Goal: Transaction & Acquisition: Purchase product/service

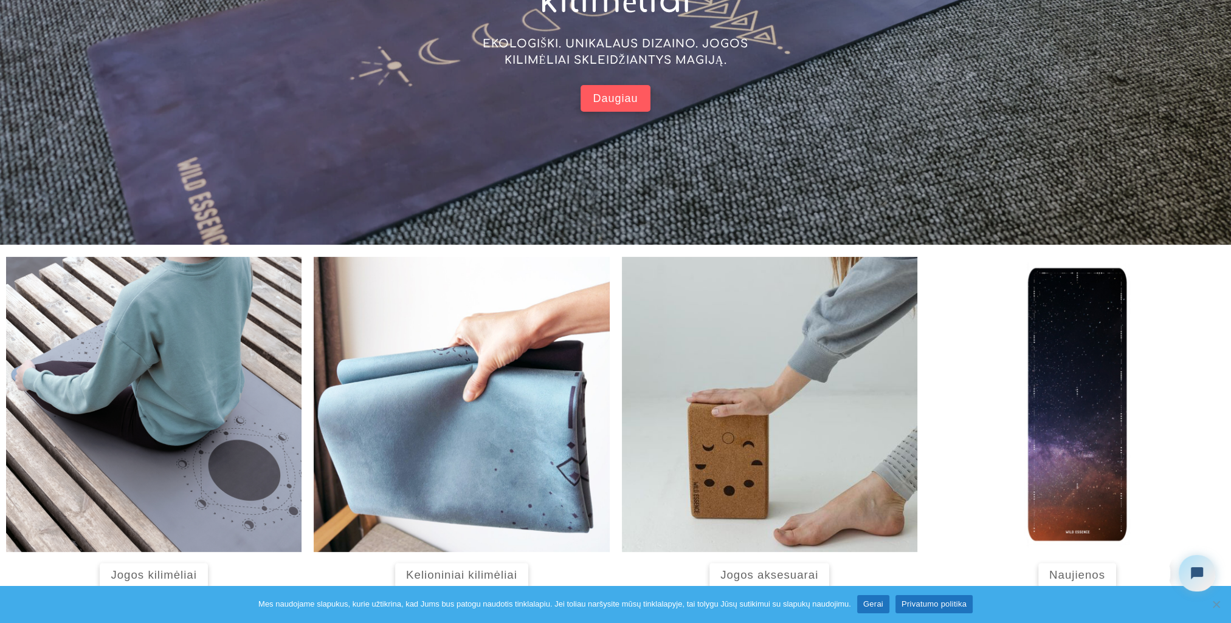
scroll to position [292, 0]
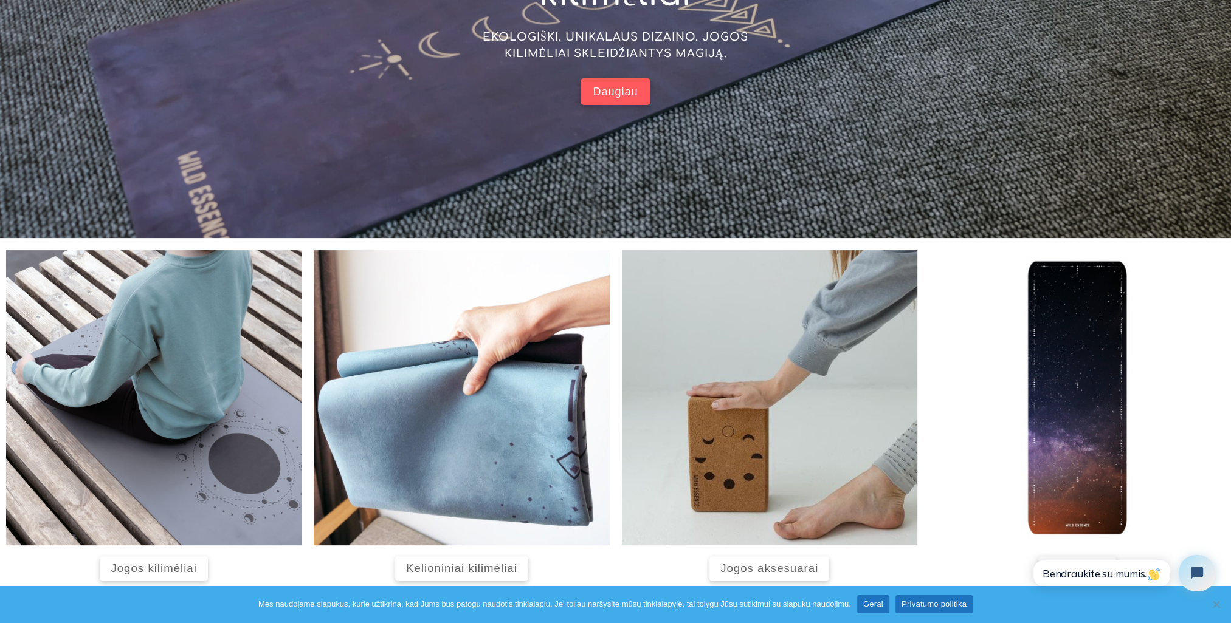
click at [877, 606] on link "Gerai" at bounding box center [873, 605] width 32 height 18
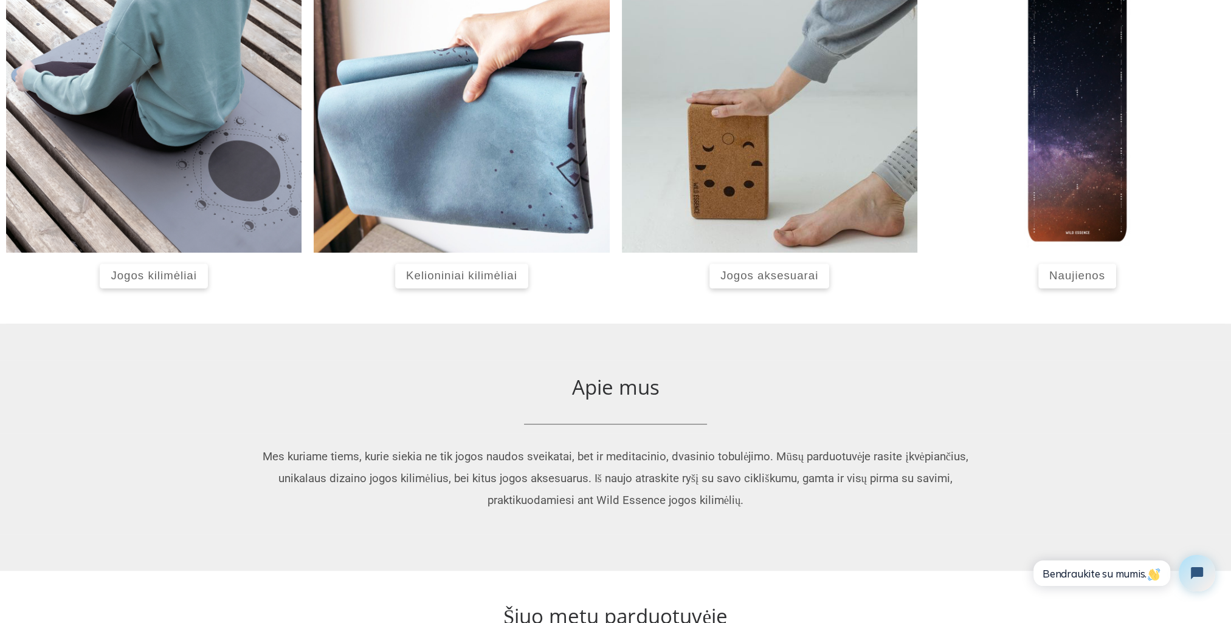
scroll to position [585, 0]
click at [176, 278] on span "Jogos kilimėliai" at bounding box center [154, 275] width 86 height 13
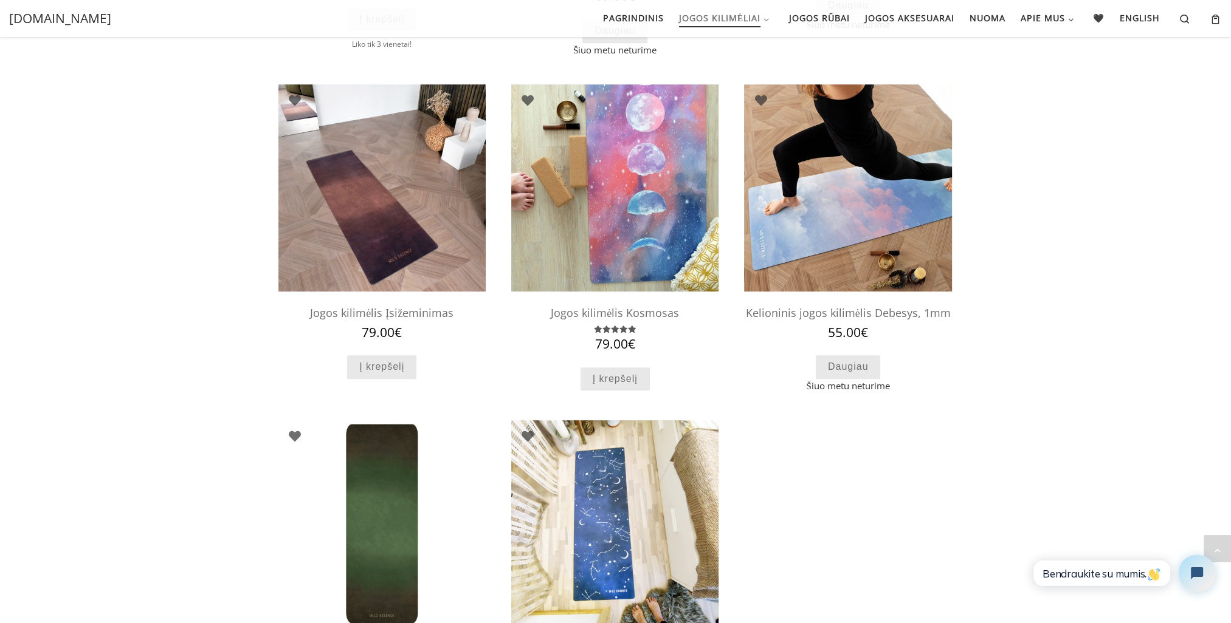
scroll to position [743, 0]
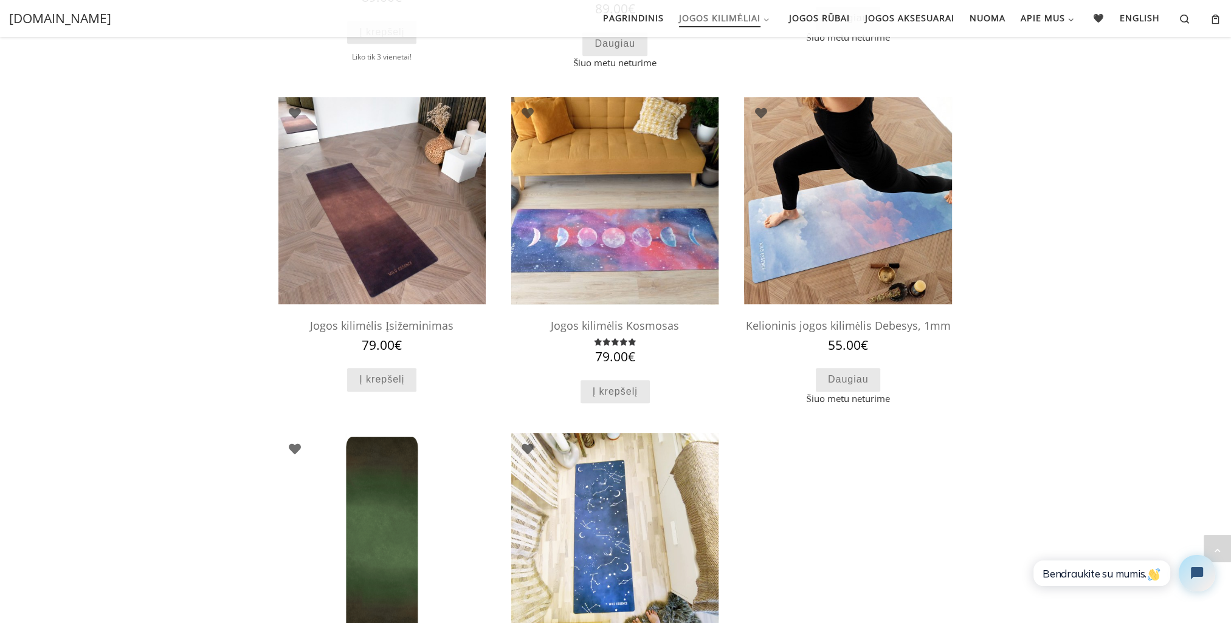
click at [640, 196] on img at bounding box center [614, 200] width 207 height 207
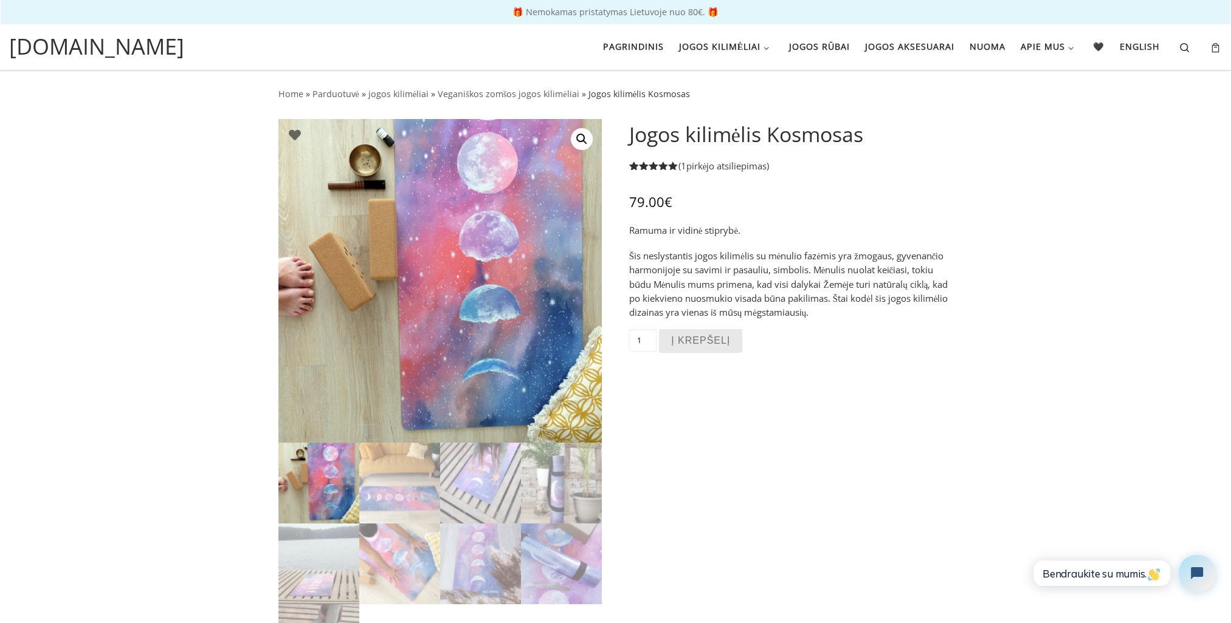
click at [713, 165] on link "( 1 pirkėjo atsiliepimas)" at bounding box center [723, 166] width 91 height 12
